Goal: Task Accomplishment & Management: Use online tool/utility

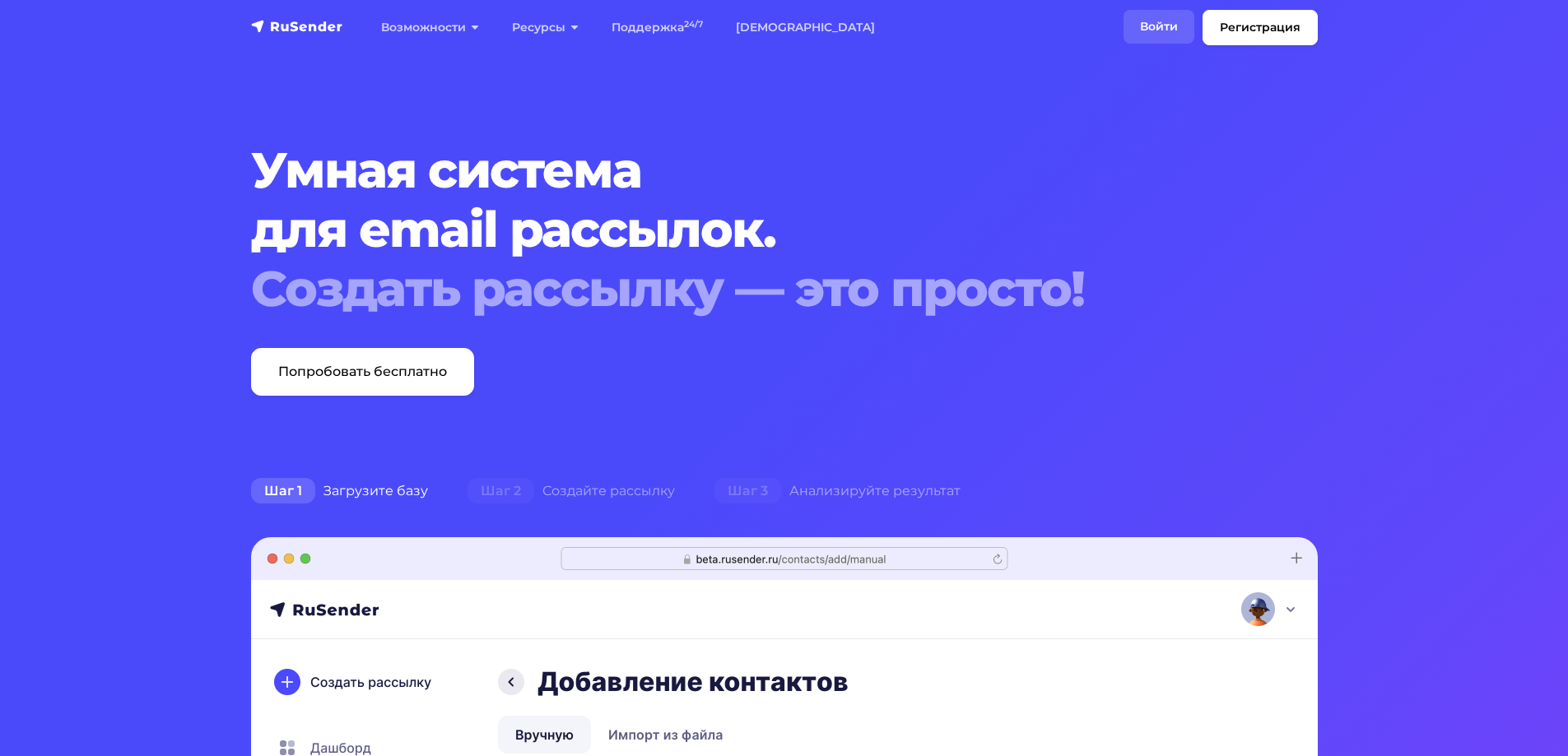
click at [1156, 38] on link "Войти" at bounding box center [1159, 26] width 71 height 34
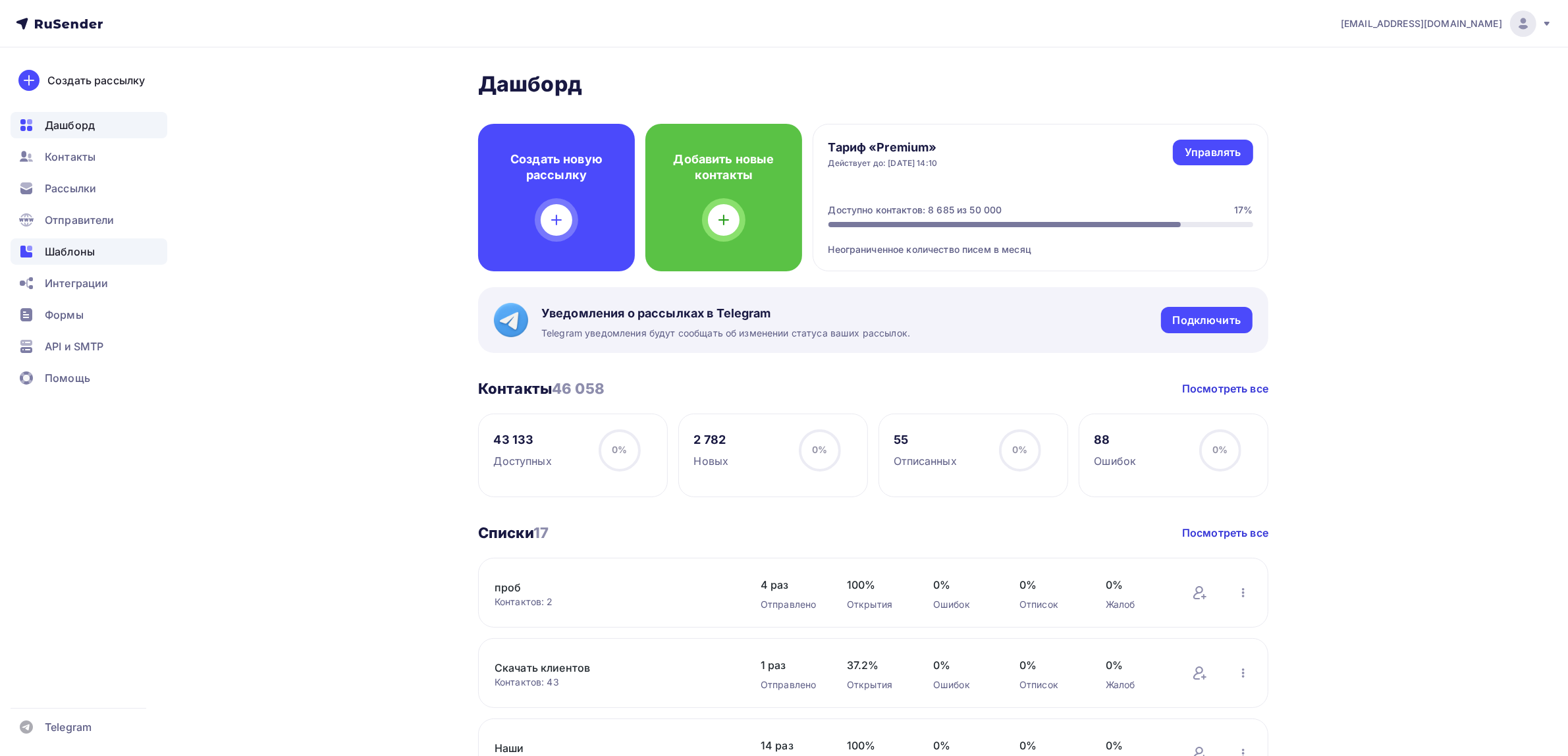
click at [97, 252] on div "Шаблоны" at bounding box center [88, 252] width 157 height 26
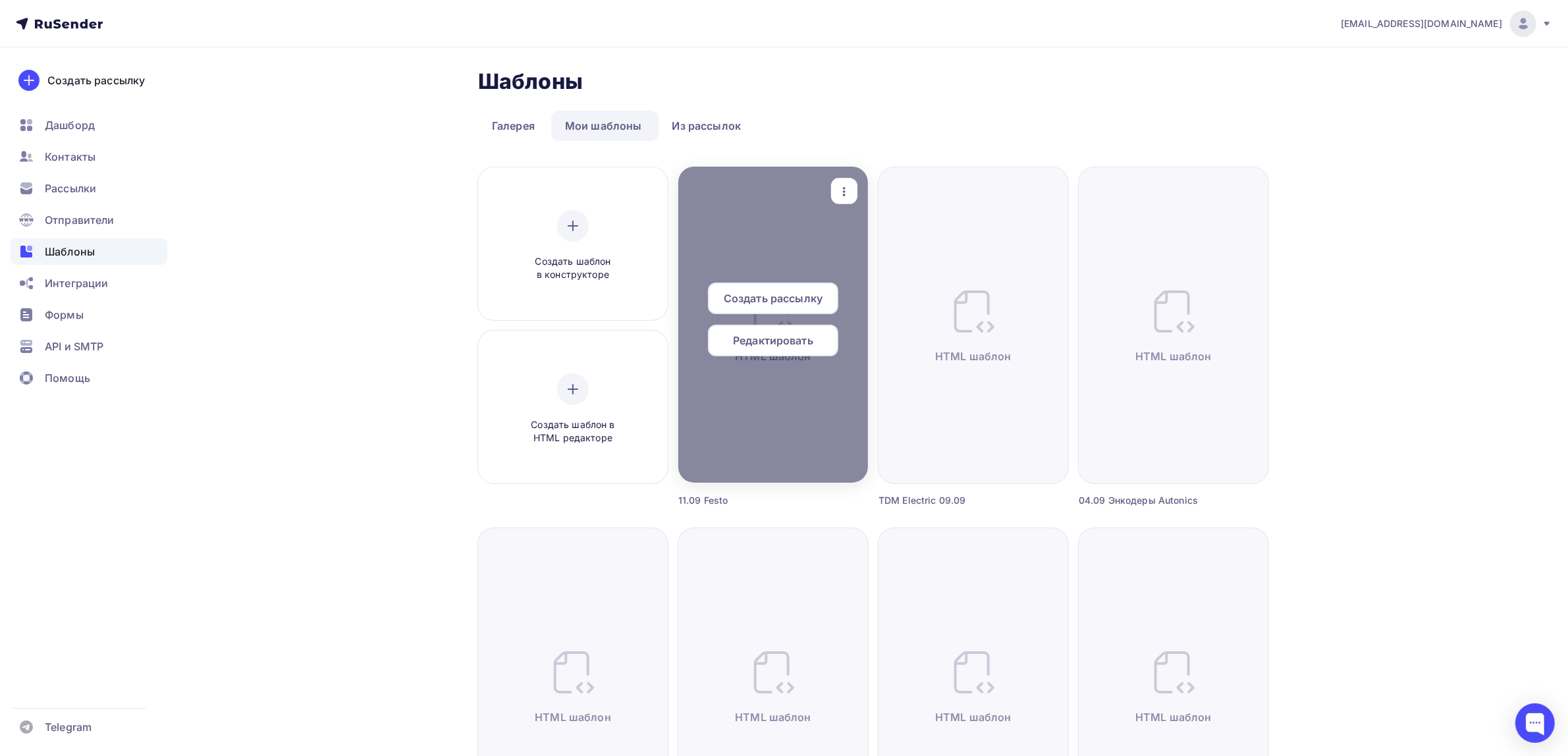
click at [844, 188] on icon "button" at bounding box center [844, 191] width 3 height 9
click at [854, 257] on icon at bounding box center [855, 256] width 16 height 16
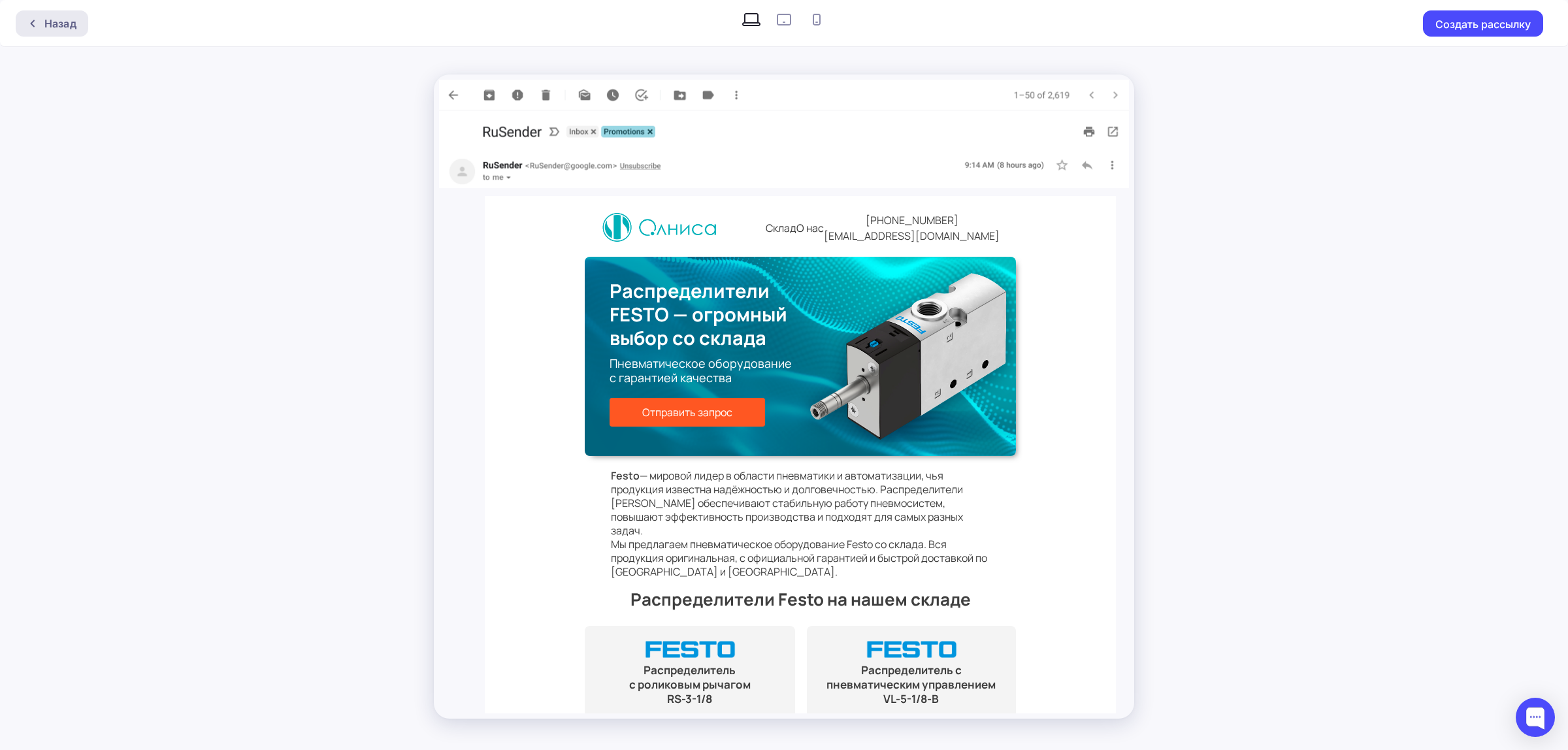
click at [33, 23] on icon at bounding box center [32, 23] width 10 height 10
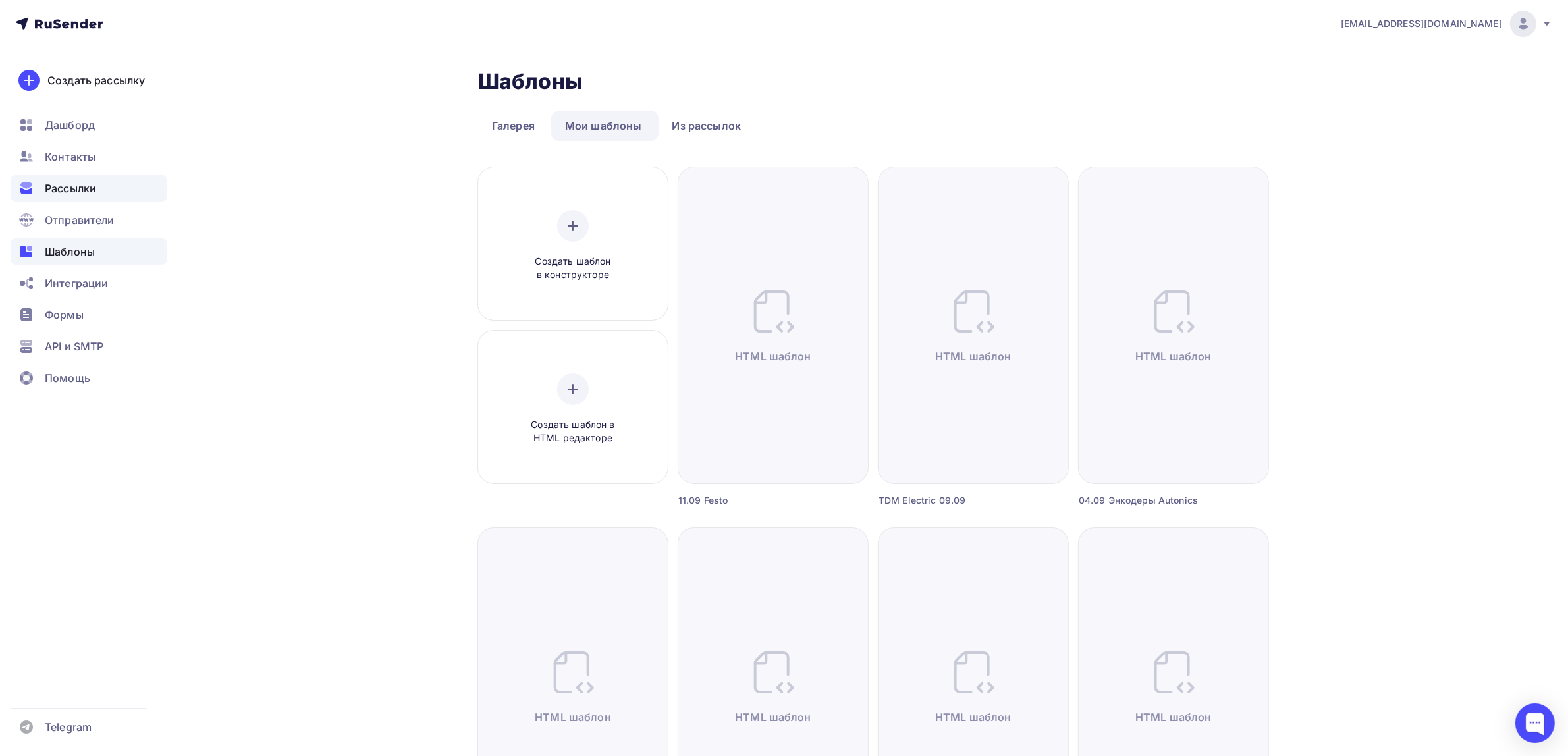
click at [119, 190] on div "Рассылки" at bounding box center [88, 189] width 157 height 26
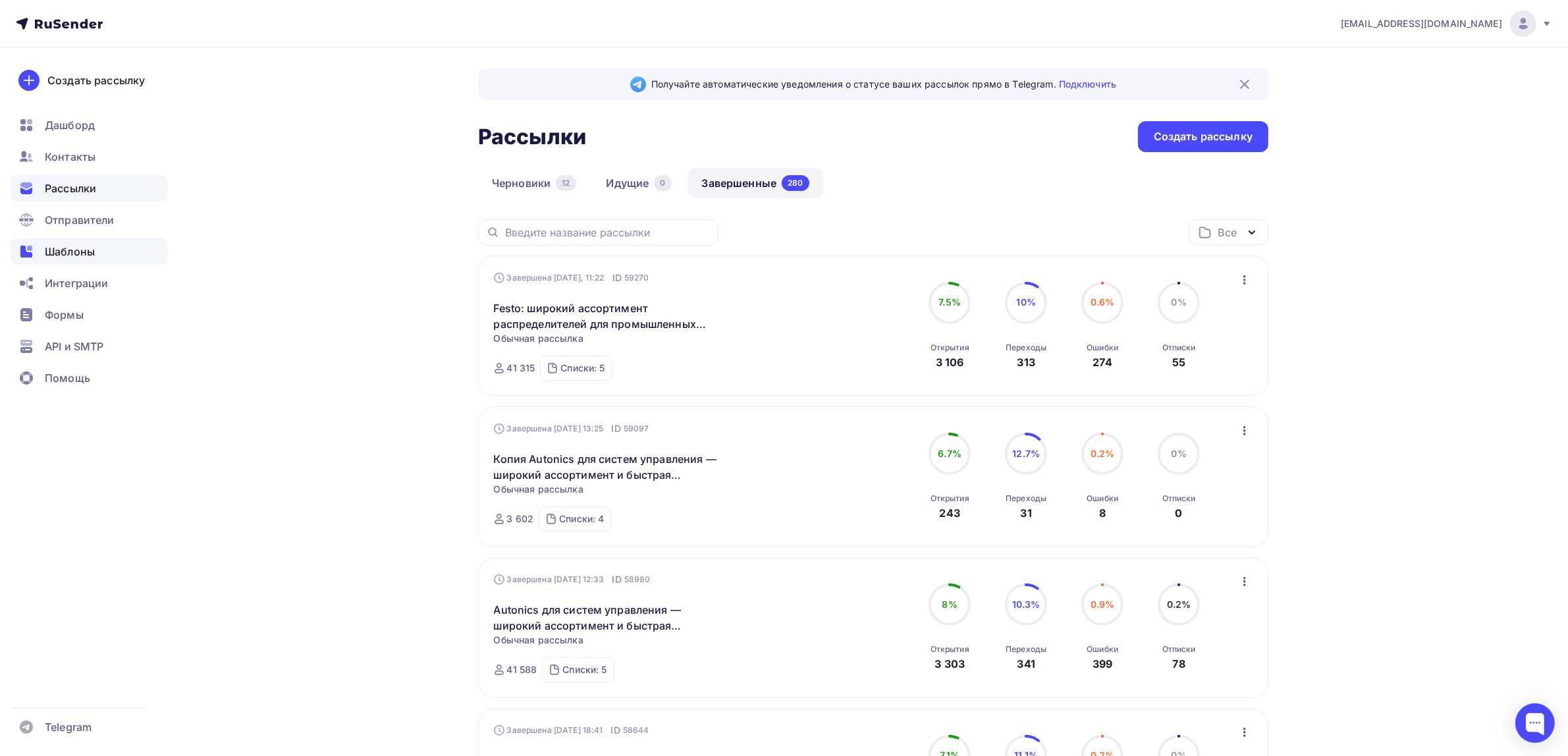
click at [144, 255] on div "Шаблоны" at bounding box center [88, 252] width 157 height 26
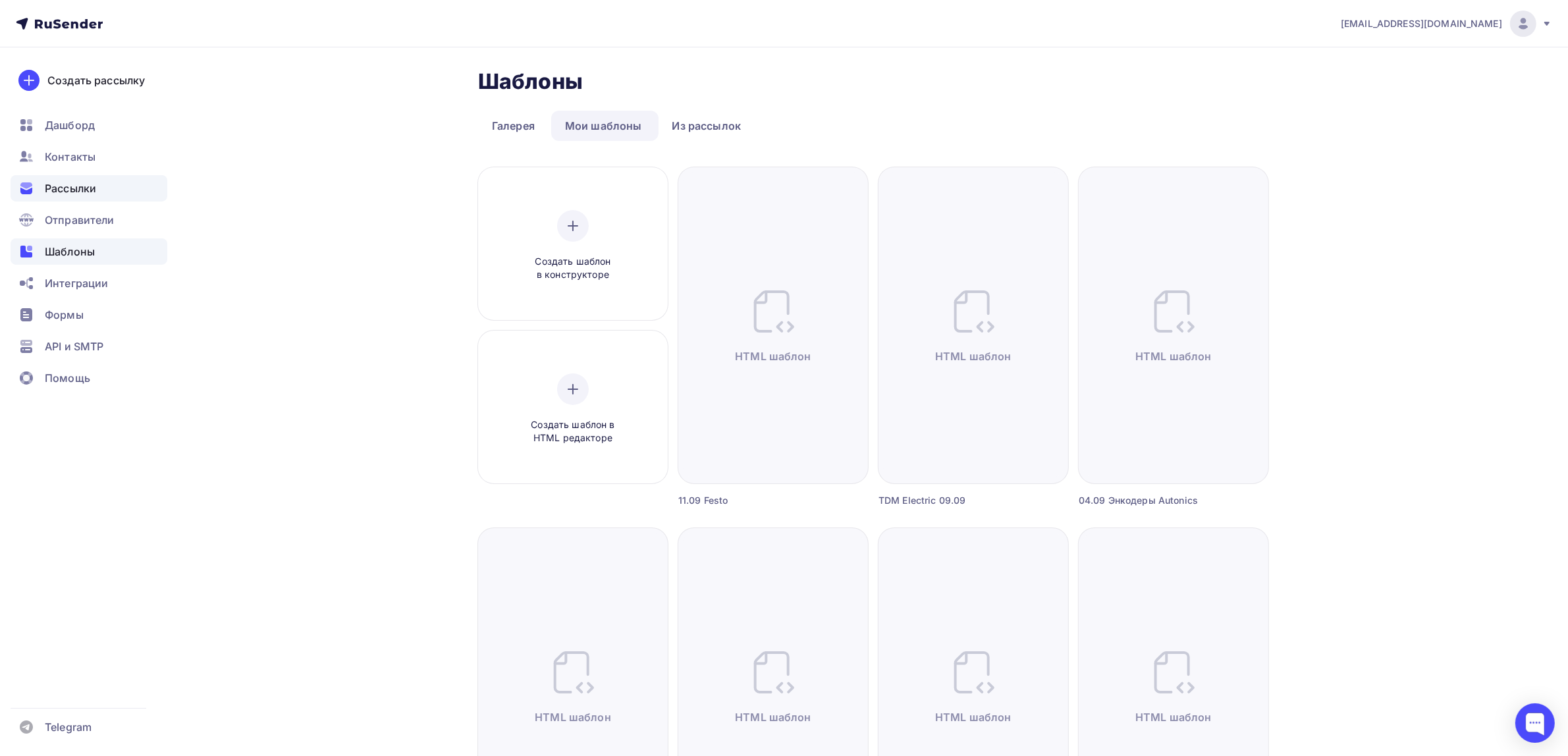
click at [110, 188] on div "Рассылки" at bounding box center [88, 189] width 157 height 26
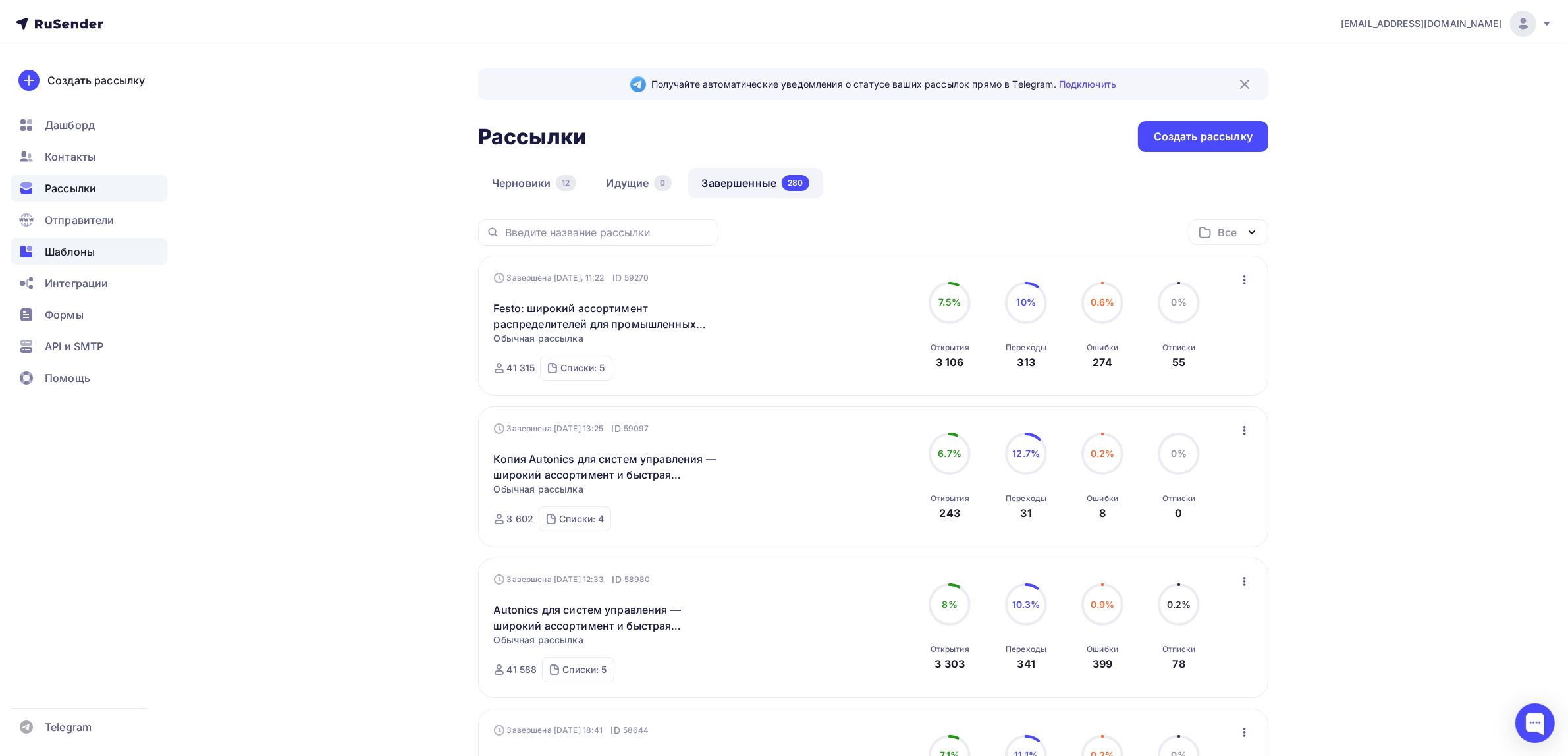
click at [106, 258] on div "Шаблоны" at bounding box center [88, 252] width 157 height 26
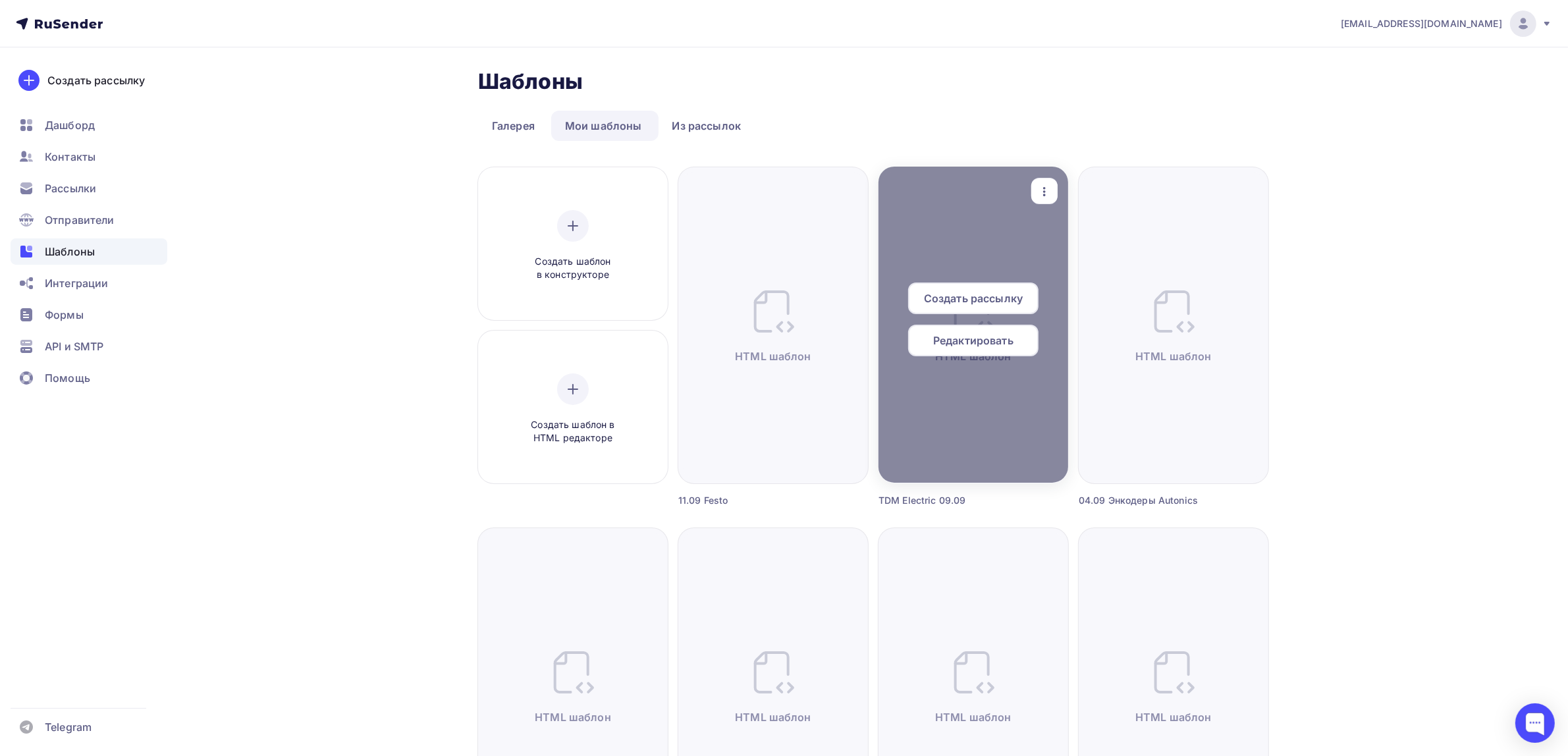
click at [1038, 184] on icon "button" at bounding box center [1044, 191] width 16 height 16
click at [1096, 249] on div "Предпросмотр" at bounding box center [1113, 256] width 81 height 16
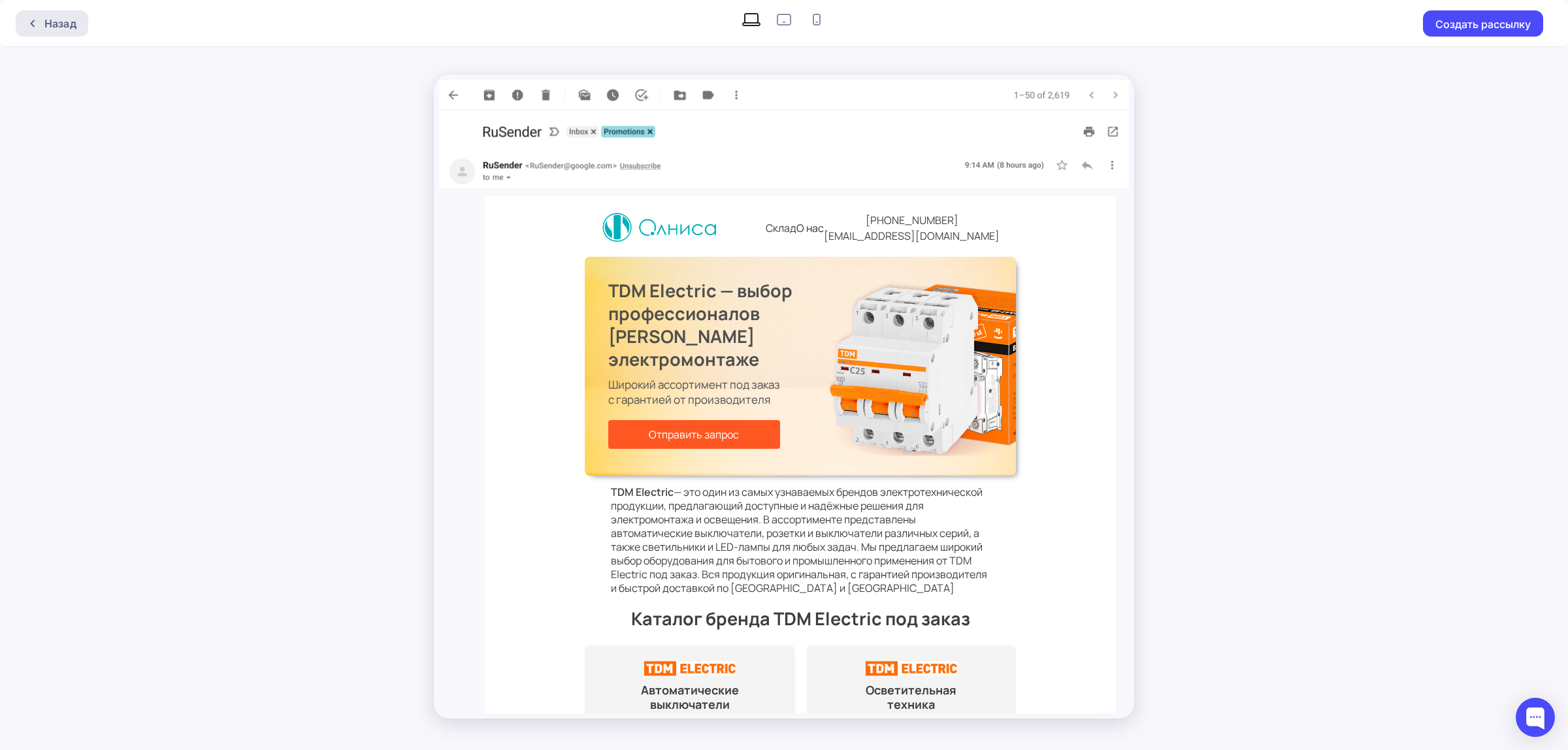
click at [73, 24] on div "Назад" at bounding box center [60, 23] width 32 height 16
